Goal: Task Accomplishment & Management: Manage account settings

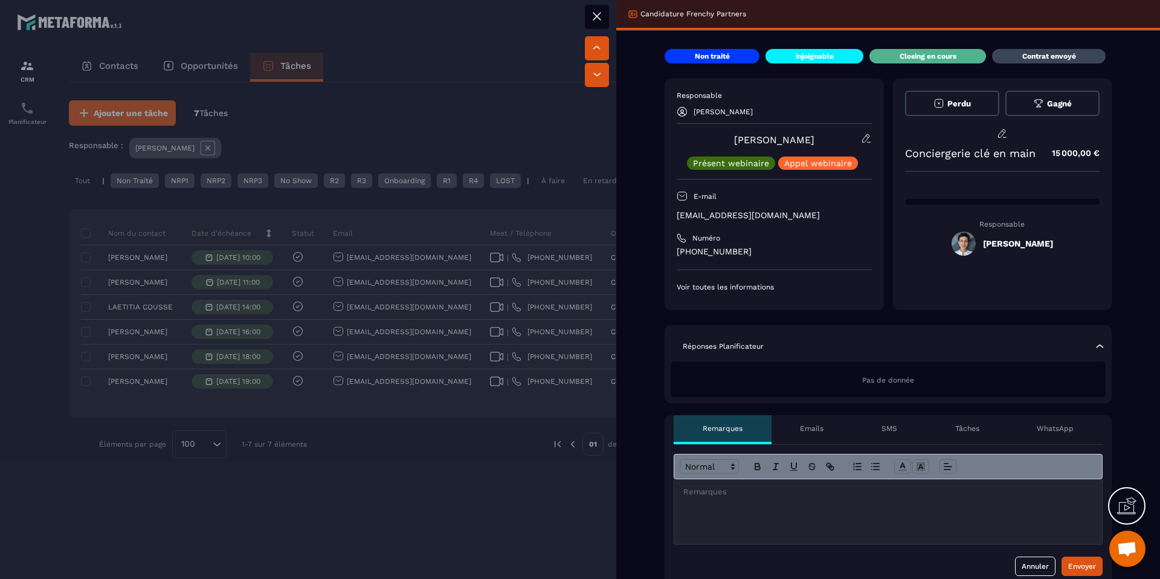
click at [354, 436] on div at bounding box center [580, 289] width 1160 height 579
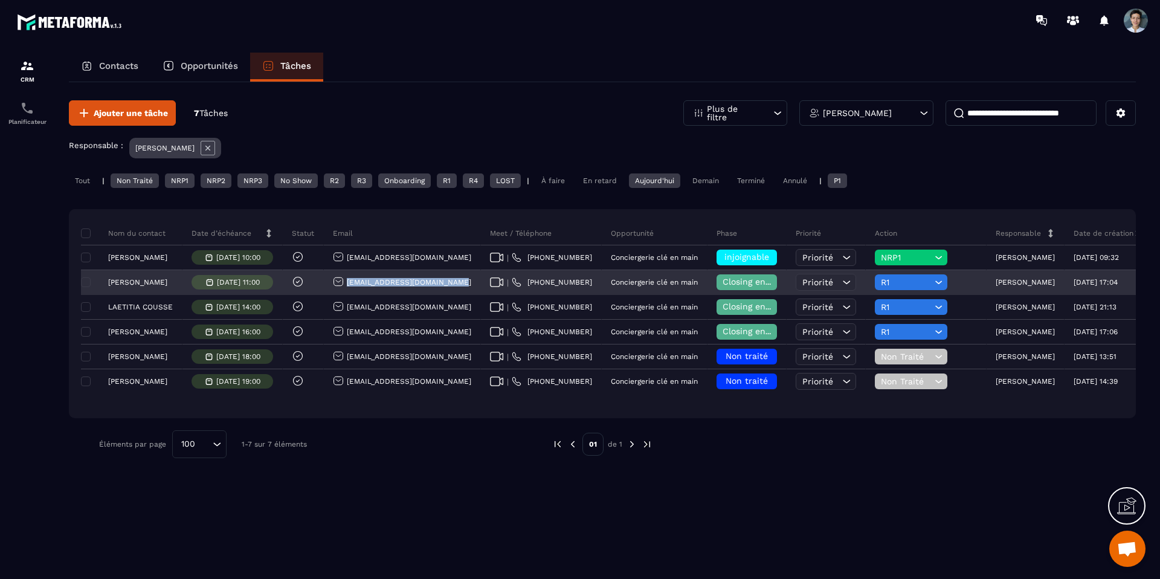
drag, startPoint x: 462, startPoint y: 285, endPoint x: 351, endPoint y: 283, distance: 111.2
click at [351, 283] on div "[EMAIL_ADDRESS][DOMAIN_NAME]" at bounding box center [402, 283] width 157 height 24
copy p "[EMAIL_ADDRESS][DOMAIN_NAME]"
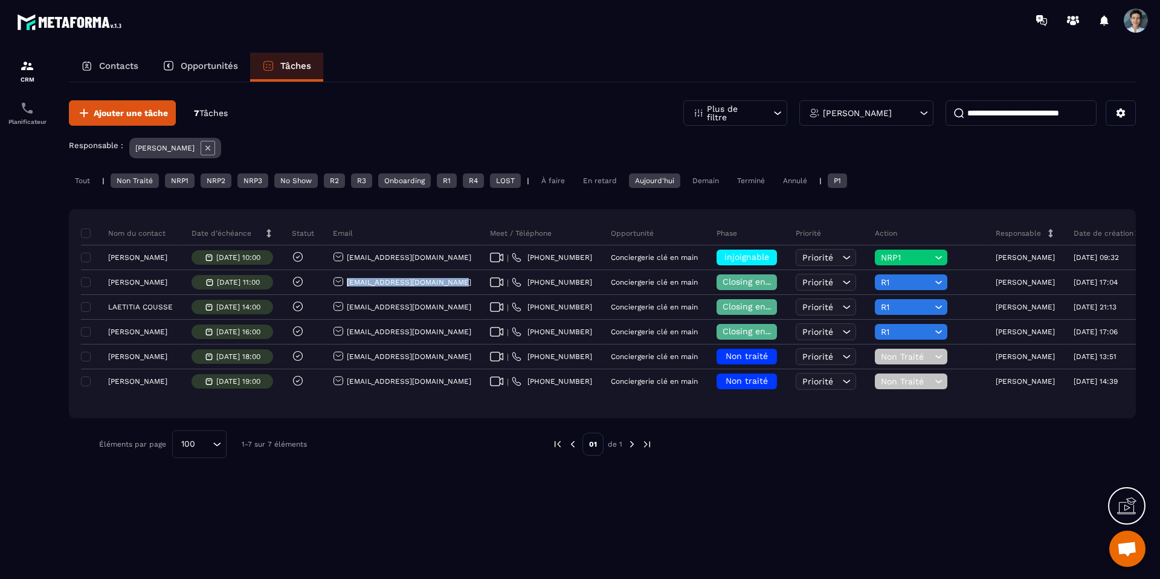
click at [385, 465] on div "Ajouter une tâche 7 Tâches Plus de filtre [PERSON_NAME] Responsable : [PERSON_N…" at bounding box center [602, 279] width 1067 height 394
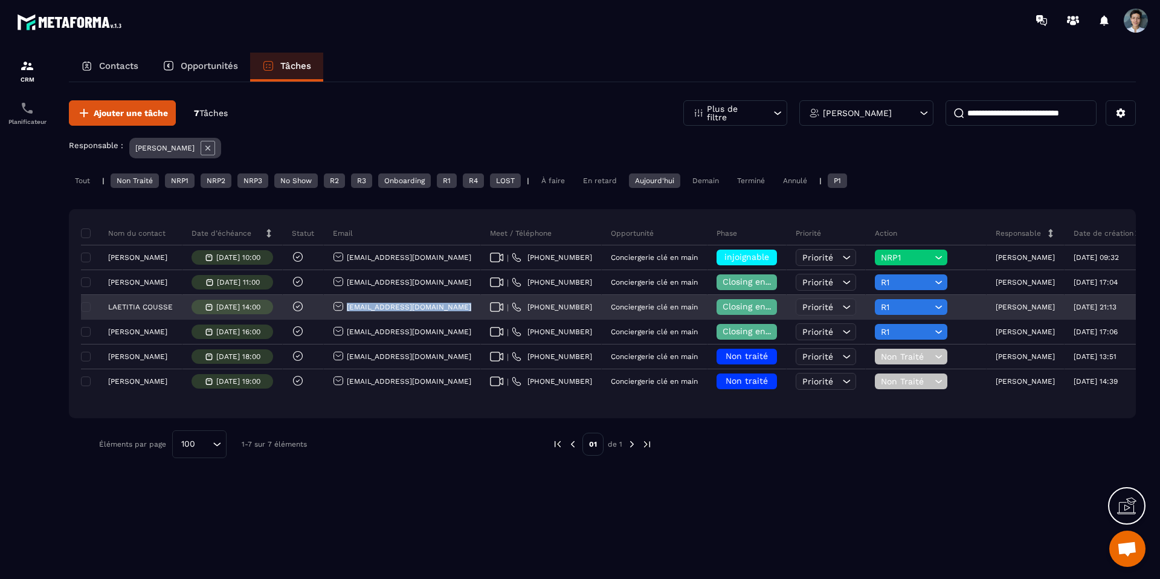
drag, startPoint x: 458, startPoint y: 308, endPoint x: 348, endPoint y: 308, distance: 109.9
click at [348, 308] on div "[EMAIL_ADDRESS][DOMAIN_NAME]" at bounding box center [402, 307] width 157 height 24
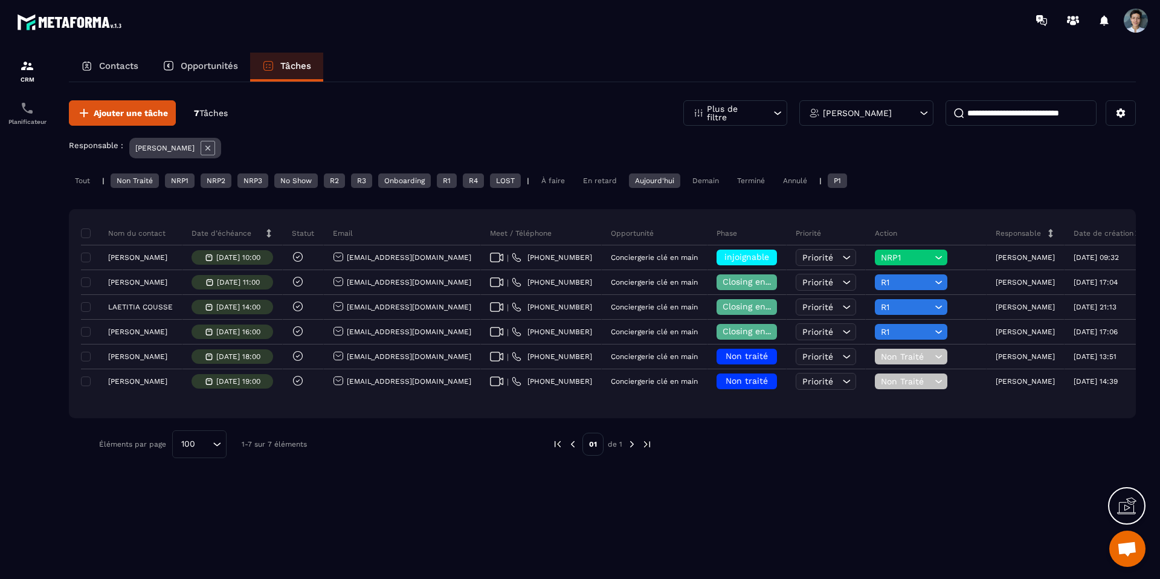
click at [416, 456] on div "Éléments par page 100 Loading... 1-7 sur 7 éléments" at bounding box center [316, 444] width 435 height 28
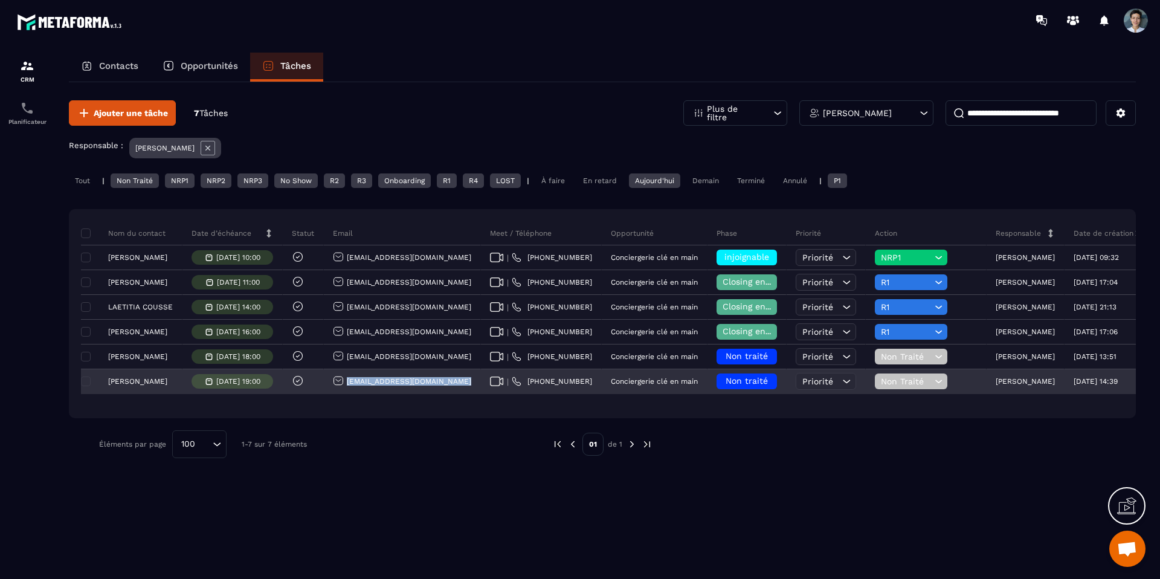
drag, startPoint x: 465, startPoint y: 385, endPoint x: 350, endPoint y: 384, distance: 115.4
click at [350, 384] on div "[EMAIL_ADDRESS][DOMAIN_NAME]" at bounding box center [402, 382] width 157 height 24
copy p "[EMAIL_ADDRESS][DOMAIN_NAME]"
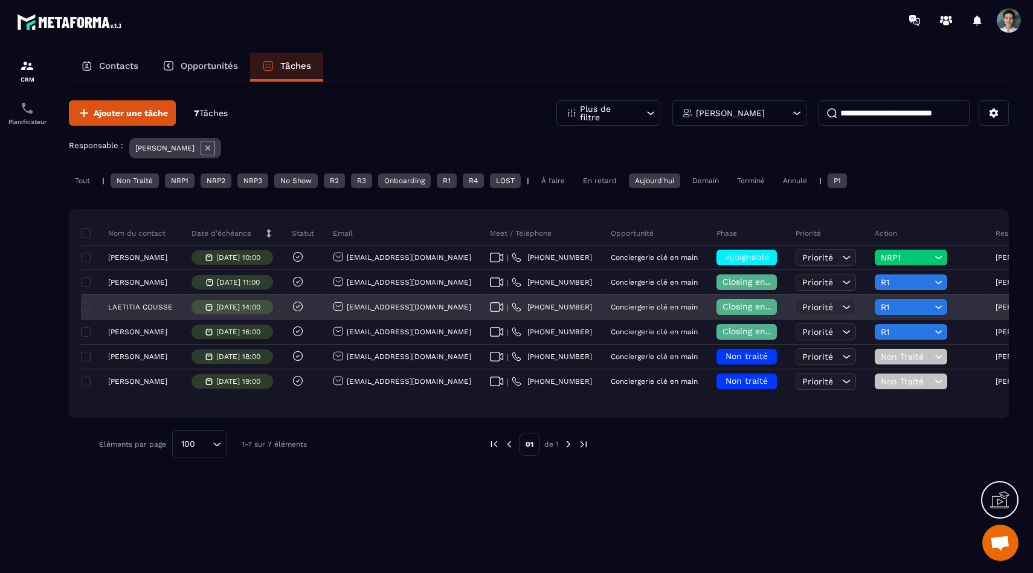
click at [148, 303] on p "LAETITIA COUSSE" at bounding box center [140, 307] width 65 height 8
